Goal: Task Accomplishment & Management: Complete application form

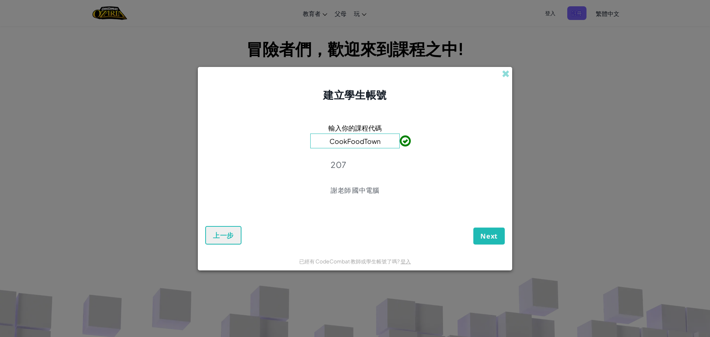
click at [136, 247] on div "建立學生帳號 輸入你的課程代碼 CookFoodTown 207 謝老師 國中電腦 Next 上一步 已經有 CodeCombat 教師或學生帳號了嗎? 登入" at bounding box center [355, 168] width 710 height 337
drag, startPoint x: 136, startPoint y: 247, endPoint x: 507, endPoint y: 74, distance: 409.4
click at [507, 74] on span at bounding box center [506, 74] width 8 height 8
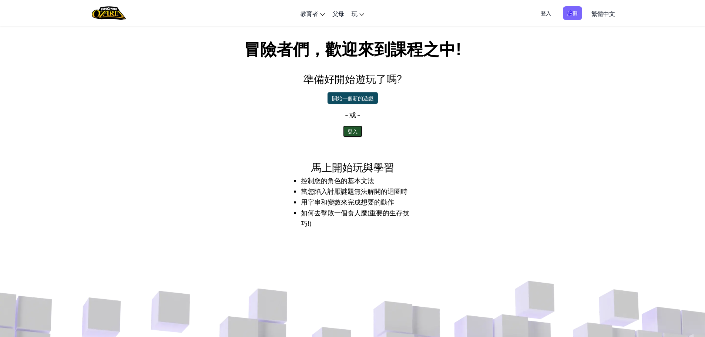
click at [355, 130] on button "登入" at bounding box center [352, 131] width 19 height 12
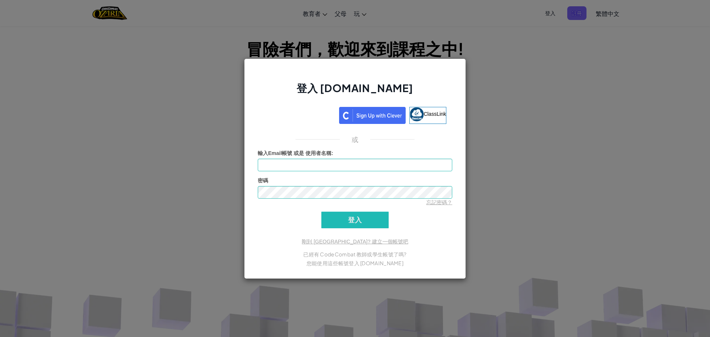
click at [535, 91] on div "登入 [DOMAIN_NAME] ClassLink 或 未知錯誤。 輸入Email帳號 或是 使用者名稱 : 密碼 忘記密碼？ 登入 登入中 剛到 [GEO…" at bounding box center [355, 168] width 710 height 337
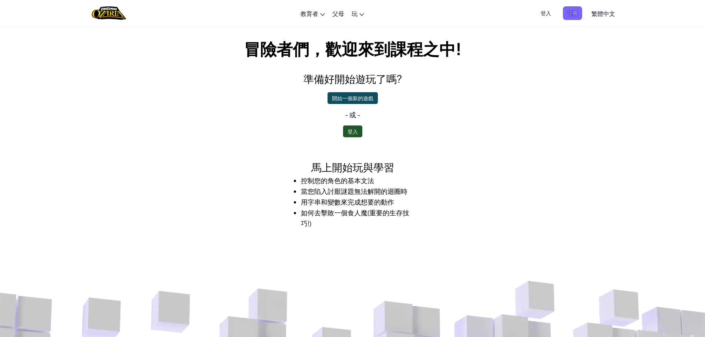
click at [546, 11] on span "登入" at bounding box center [545, 13] width 19 height 14
